Goal: Task Accomplishment & Management: Complete application form

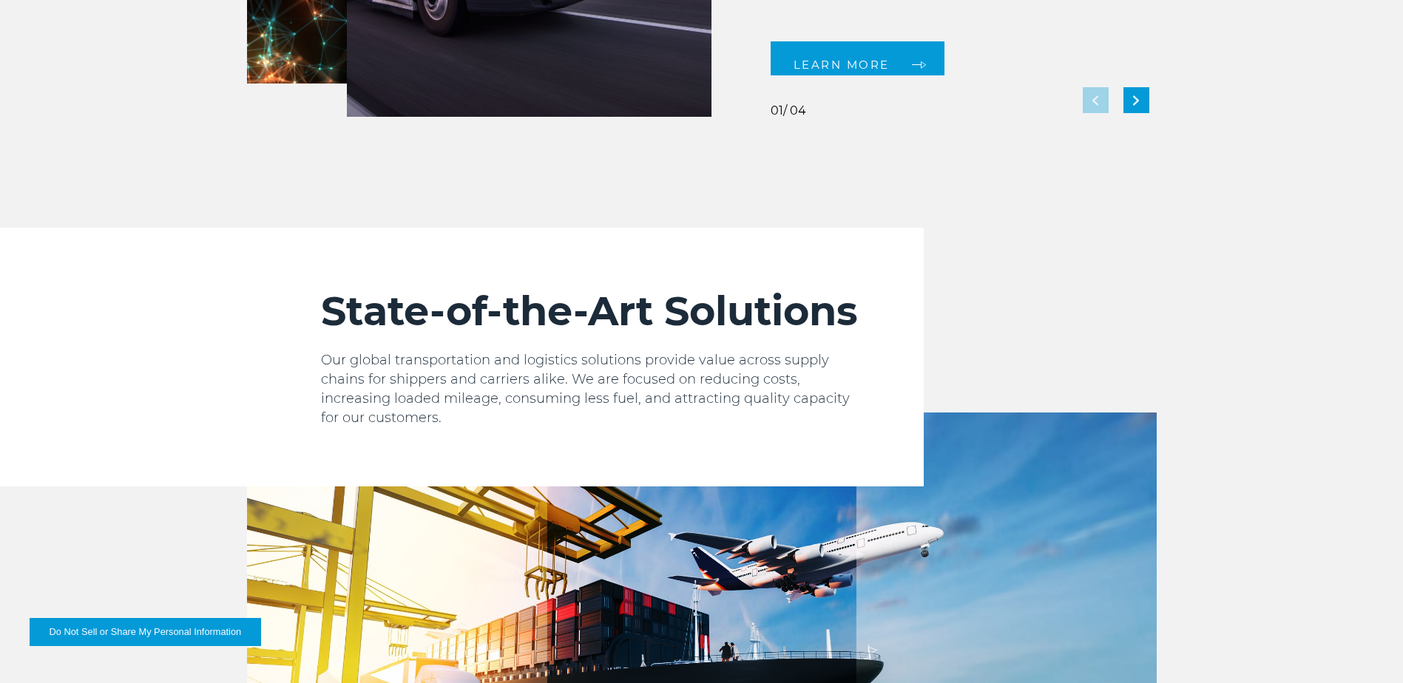
scroll to position [961, 0]
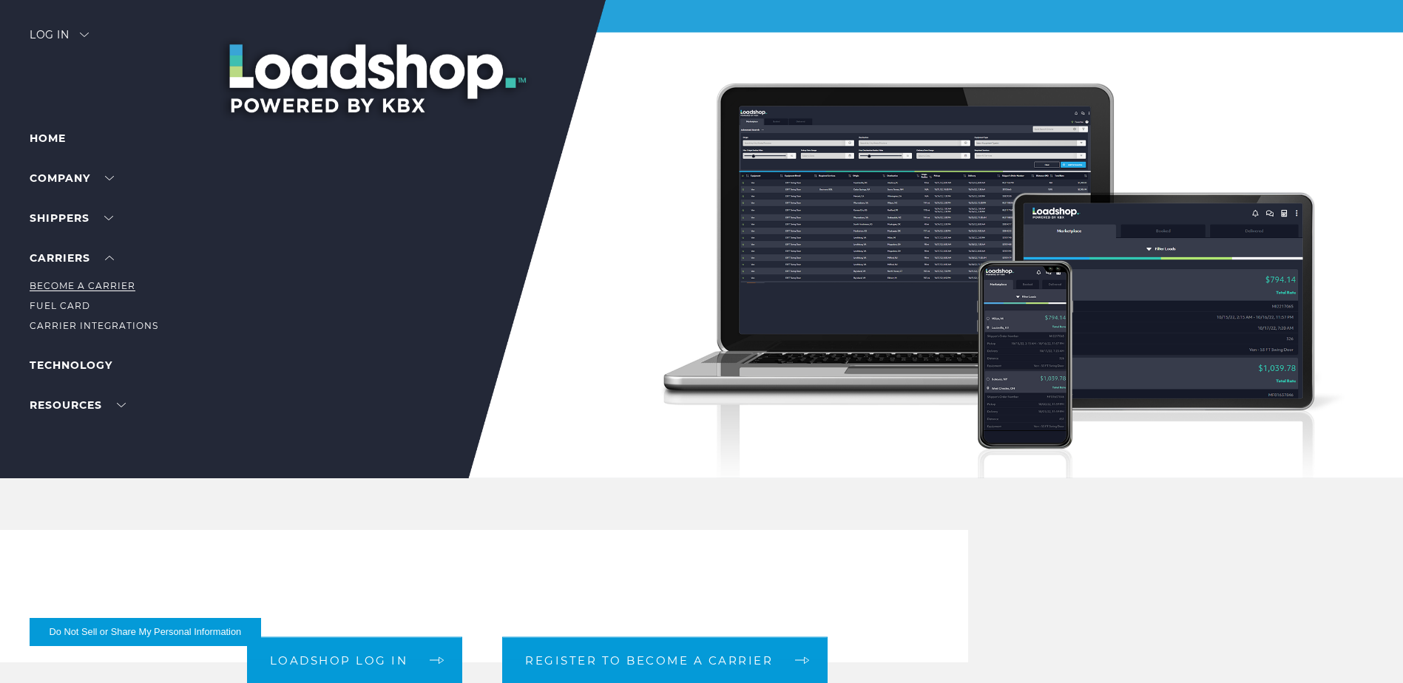
click at [108, 286] on link "Become a Carrier" at bounding box center [83, 285] width 106 height 11
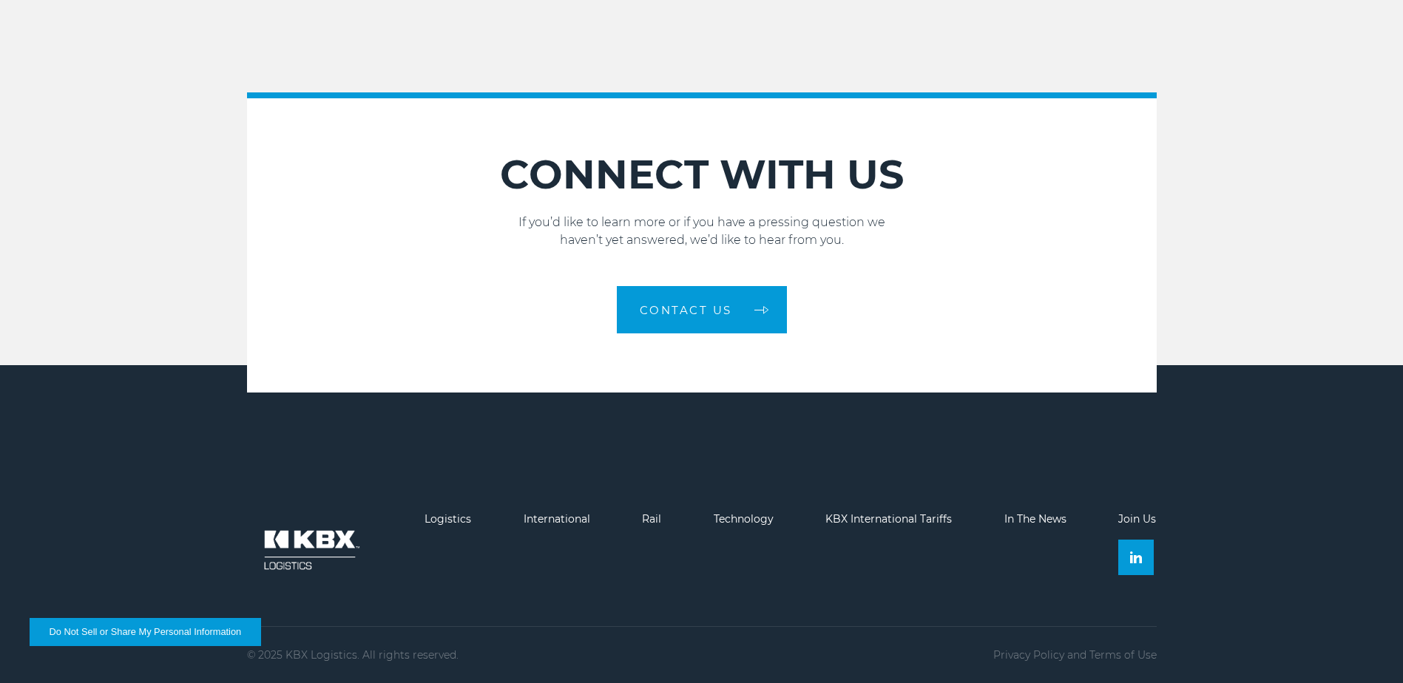
scroll to position [2154, 0]
click at [1135, 562] on img at bounding box center [1136, 558] width 12 height 12
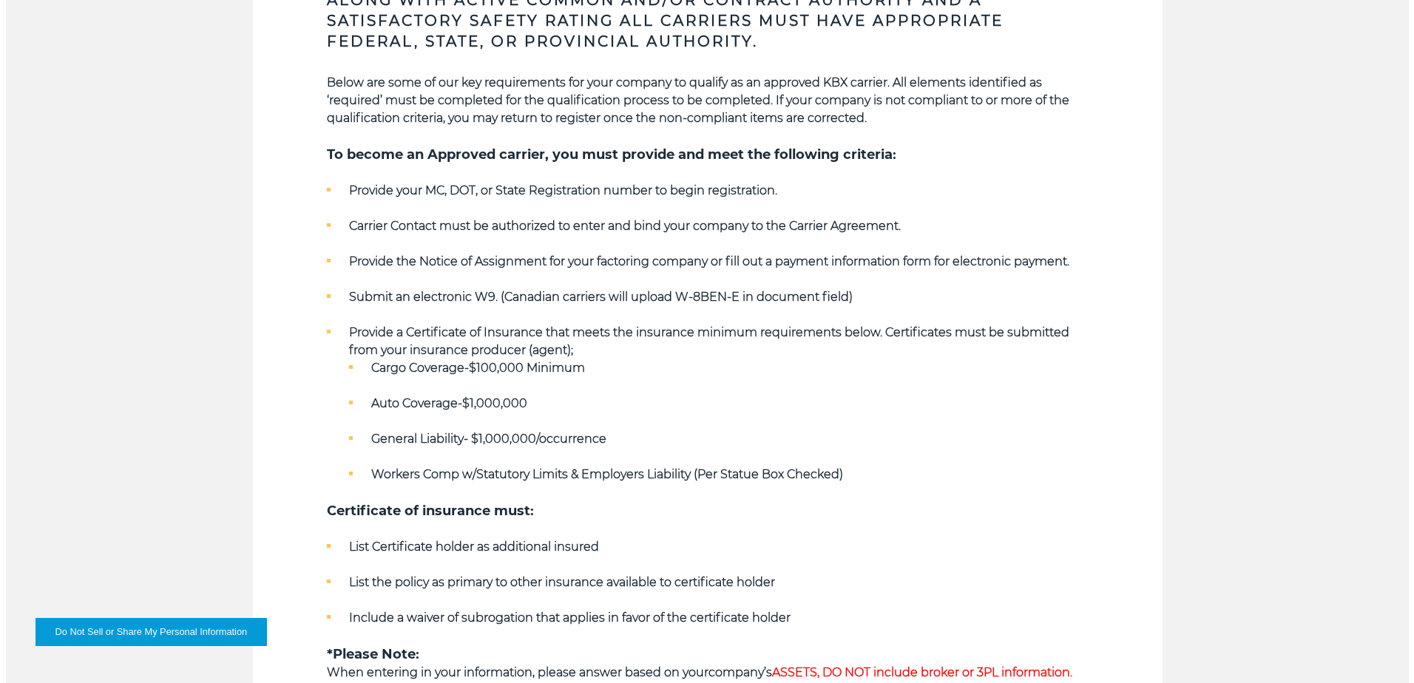
scroll to position [674, 0]
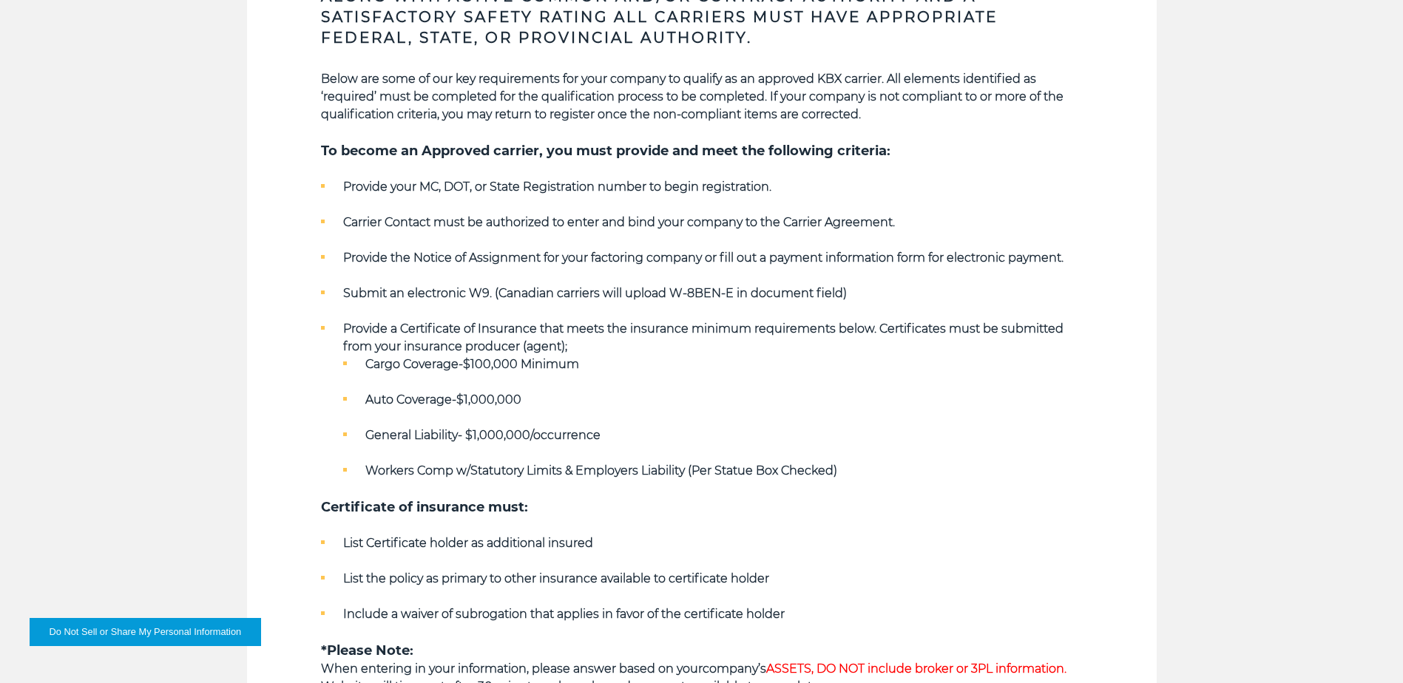
click at [197, 248] on div "Key Qualifying Requirements Along with Active Common and/or Contract Authority …" at bounding box center [701, 300] width 1403 height 918
click at [181, 629] on button "Do Not Sell or Share My Personal Information" at bounding box center [145, 632] width 231 height 28
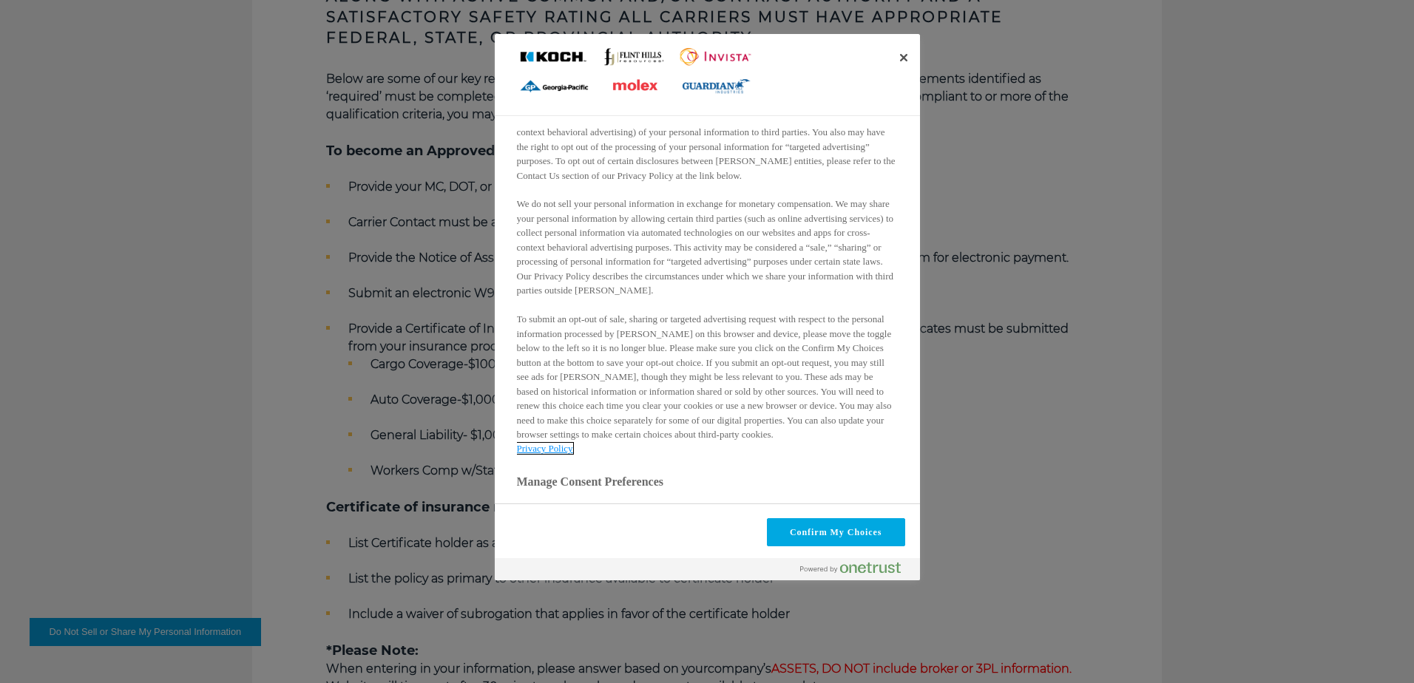
scroll to position [158, 0]
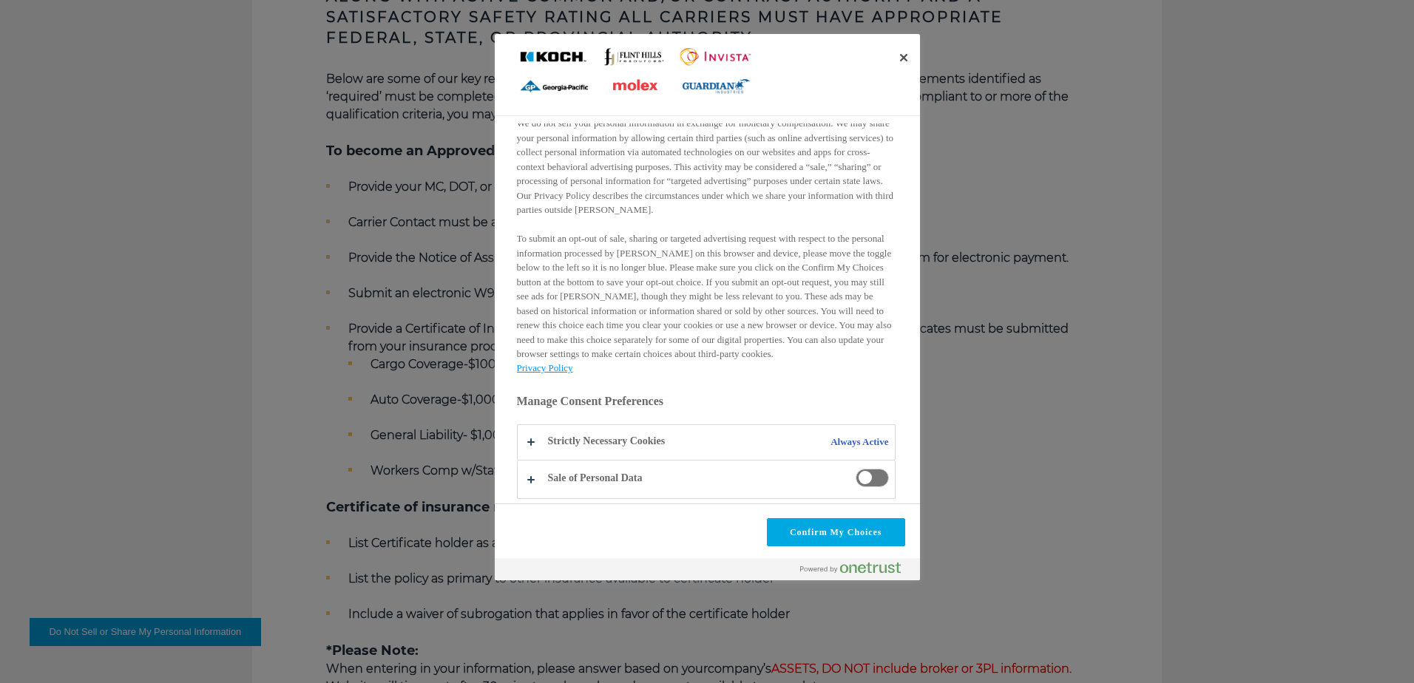
click at [859, 480] on span "Do Not Sell or Share My Personal Information and Opt Out of Targeted Advertising" at bounding box center [872, 478] width 33 height 18
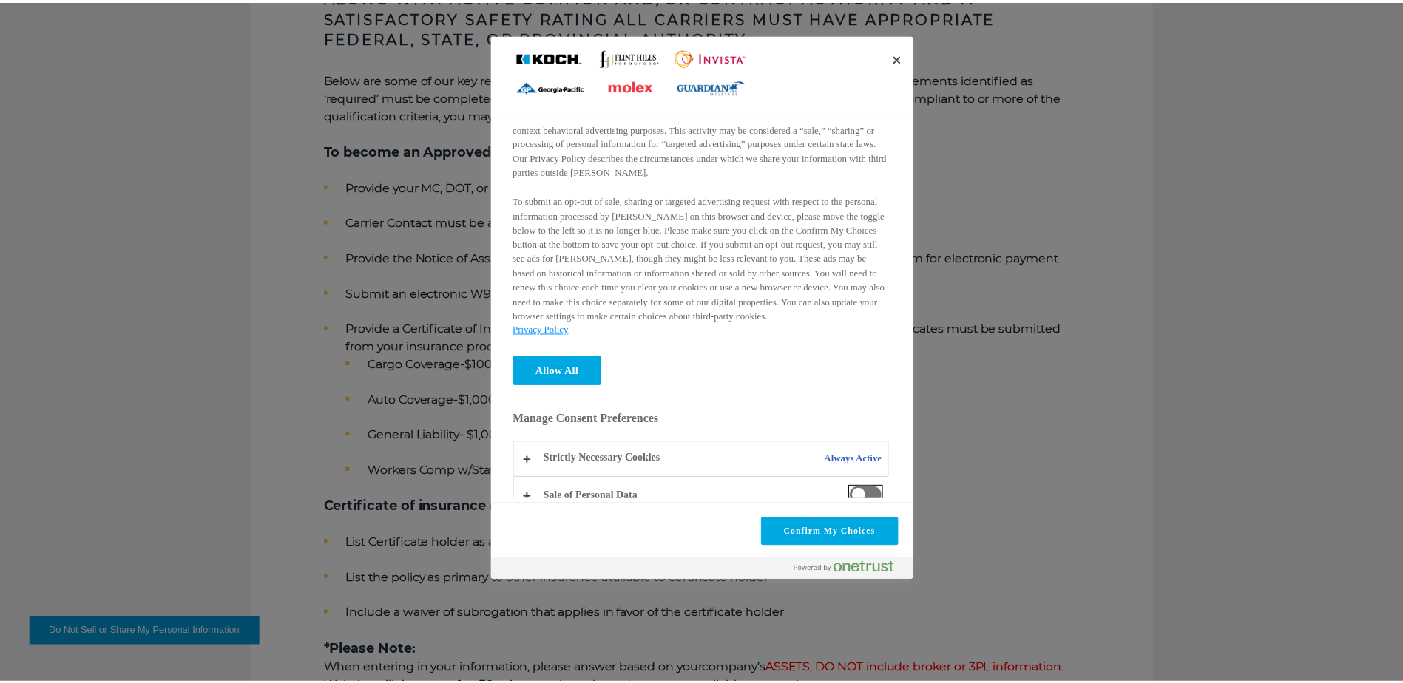
scroll to position [214, 0]
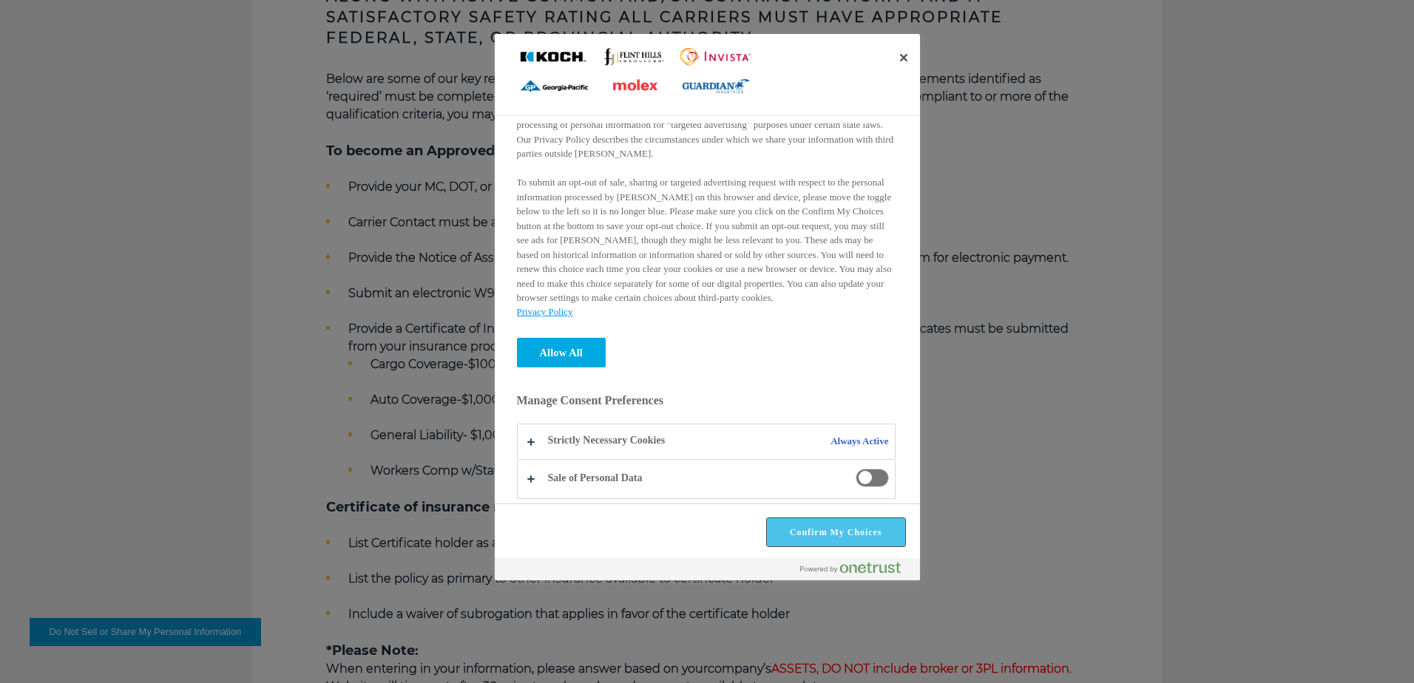
click at [828, 538] on button "Confirm My Choices" at bounding box center [836, 532] width 138 height 28
